Goal: Check status: Check status

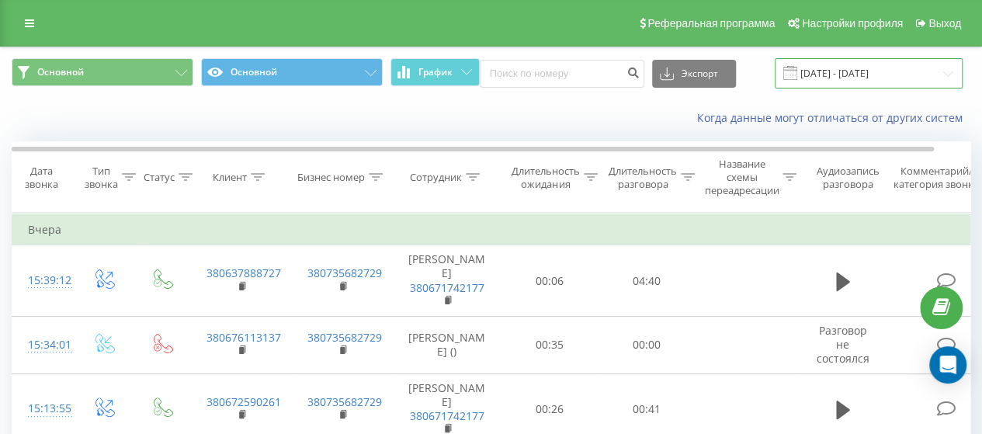
click at [927, 72] on input "[DATE] - [DATE]" at bounding box center [869, 73] width 188 height 30
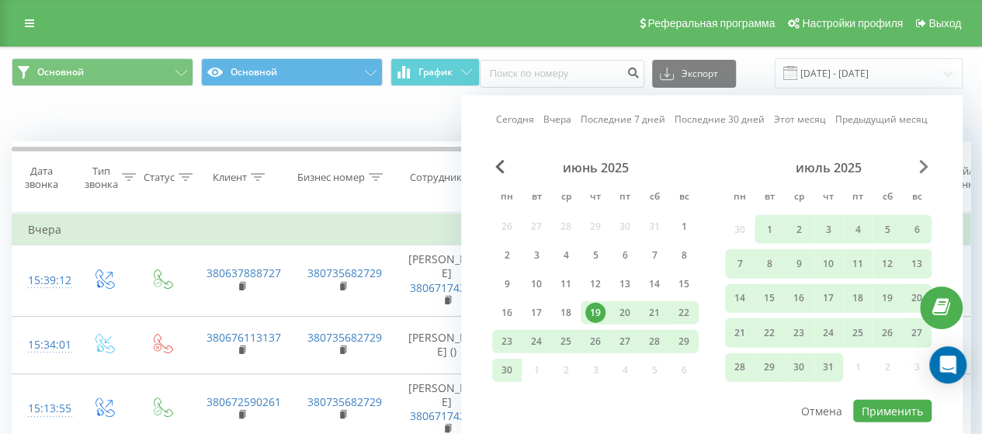
click at [926, 165] on span "Next Month" at bounding box center [923, 167] width 9 height 14
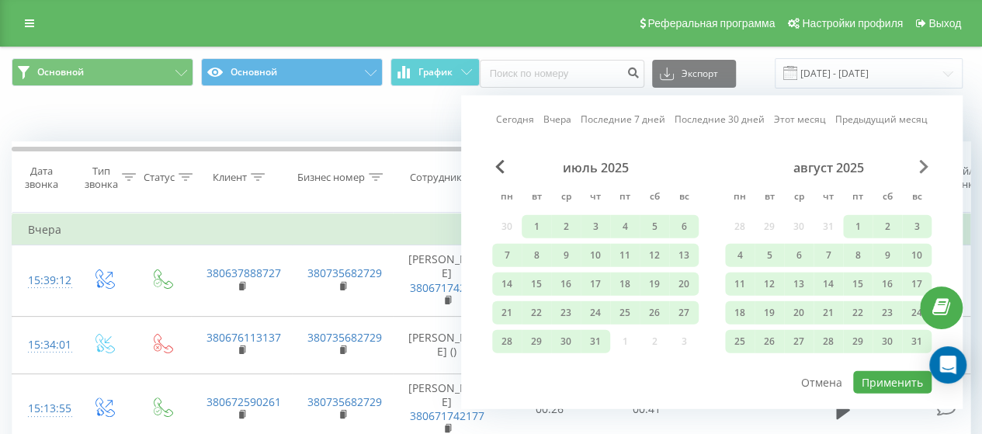
click at [926, 165] on span "Next Month" at bounding box center [923, 167] width 9 height 14
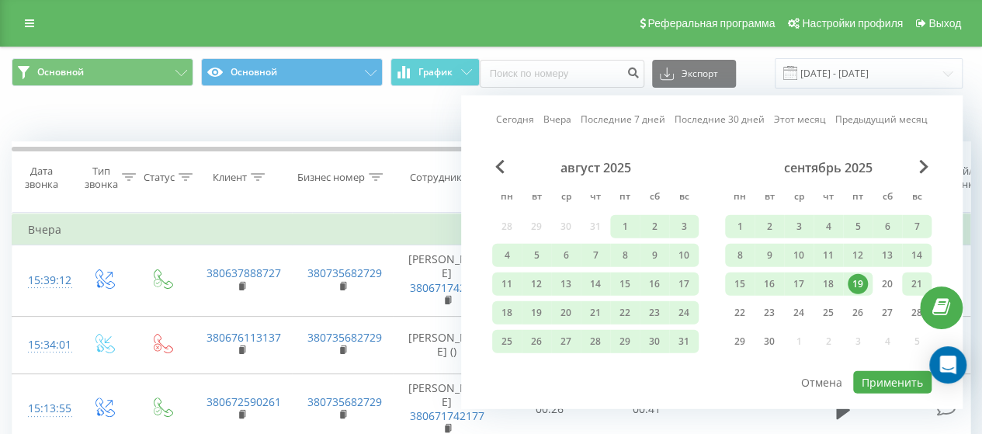
click at [911, 287] on div "21" at bounding box center [917, 284] width 20 height 20
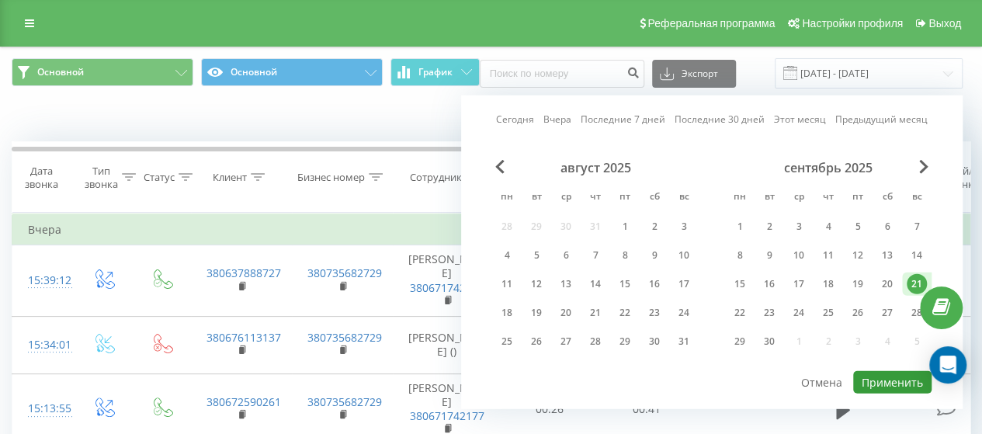
drag, startPoint x: 899, startPoint y: 384, endPoint x: 908, endPoint y: 384, distance: 9.3
click at [900, 383] on button "Применить" at bounding box center [892, 382] width 78 height 23
type input "[DATE] - [DATE]"
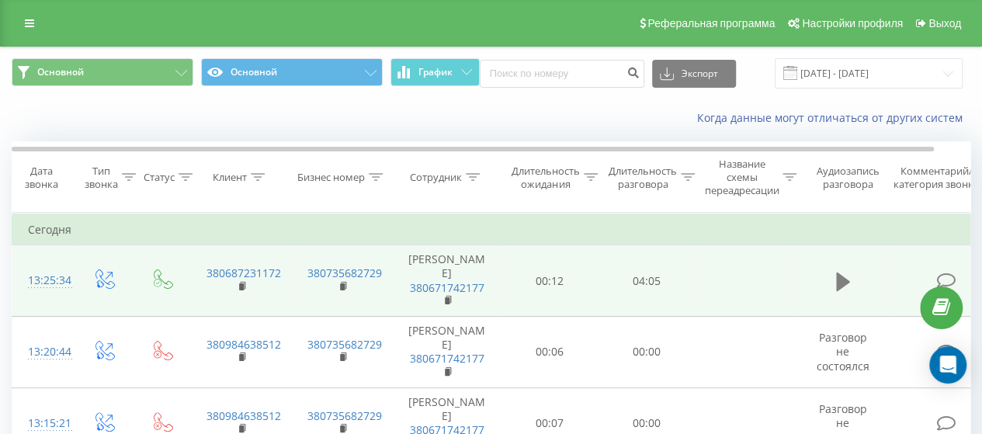
click at [846, 280] on icon at bounding box center [843, 281] width 14 height 19
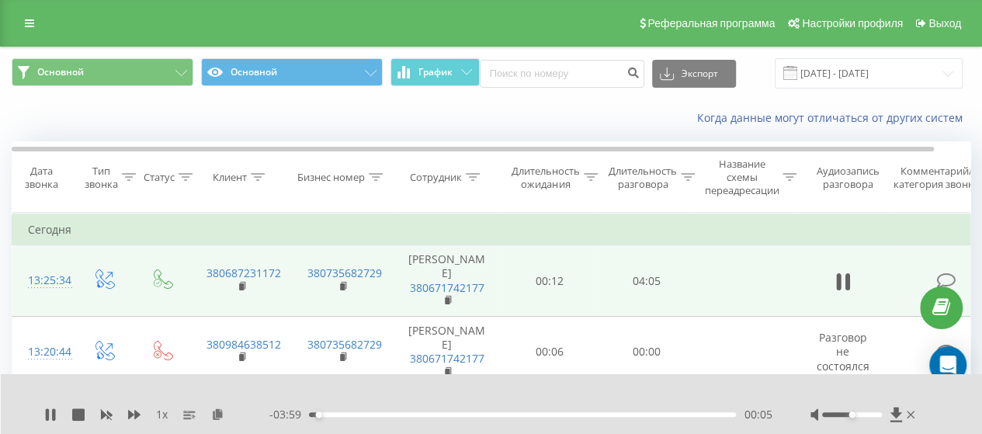
click at [619, 418] on div "- 03:59 00:05 00:05" at bounding box center [520, 415] width 502 height 16
click at [624, 415] on div "00:06" at bounding box center [522, 414] width 427 height 5
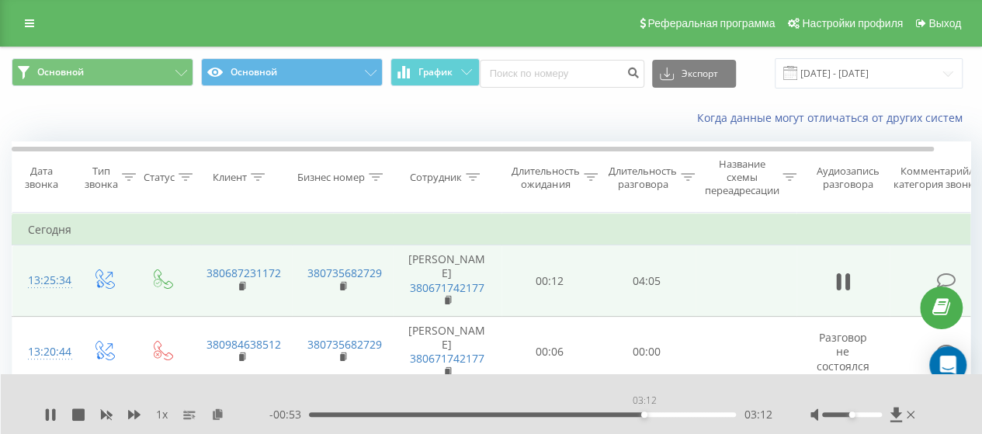
click at [644, 413] on div "03:12" at bounding box center [522, 414] width 427 height 5
click at [51, 420] on icon at bounding box center [50, 414] width 12 height 12
click at [50, 418] on icon at bounding box center [50, 414] width 9 height 12
click at [874, 415] on div at bounding box center [852, 414] width 60 height 5
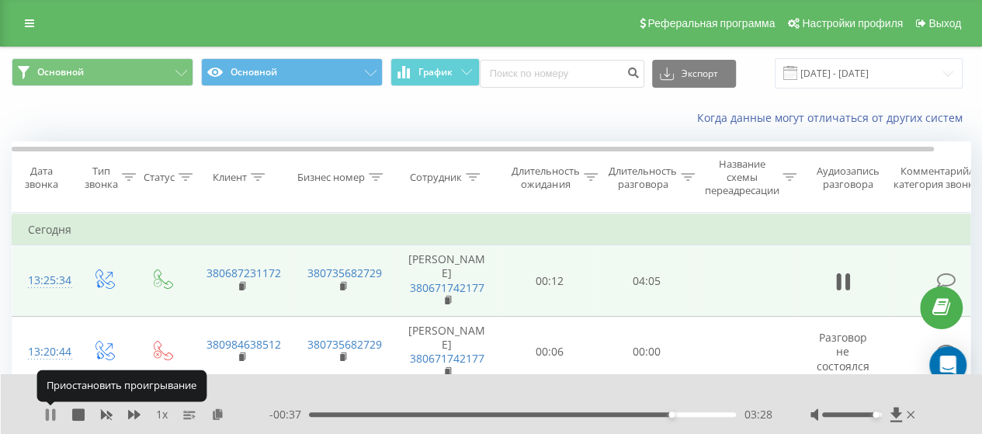
click at [48, 415] on icon at bounding box center [47, 414] width 3 height 12
